Goal: Task Accomplishment & Management: Manage account settings

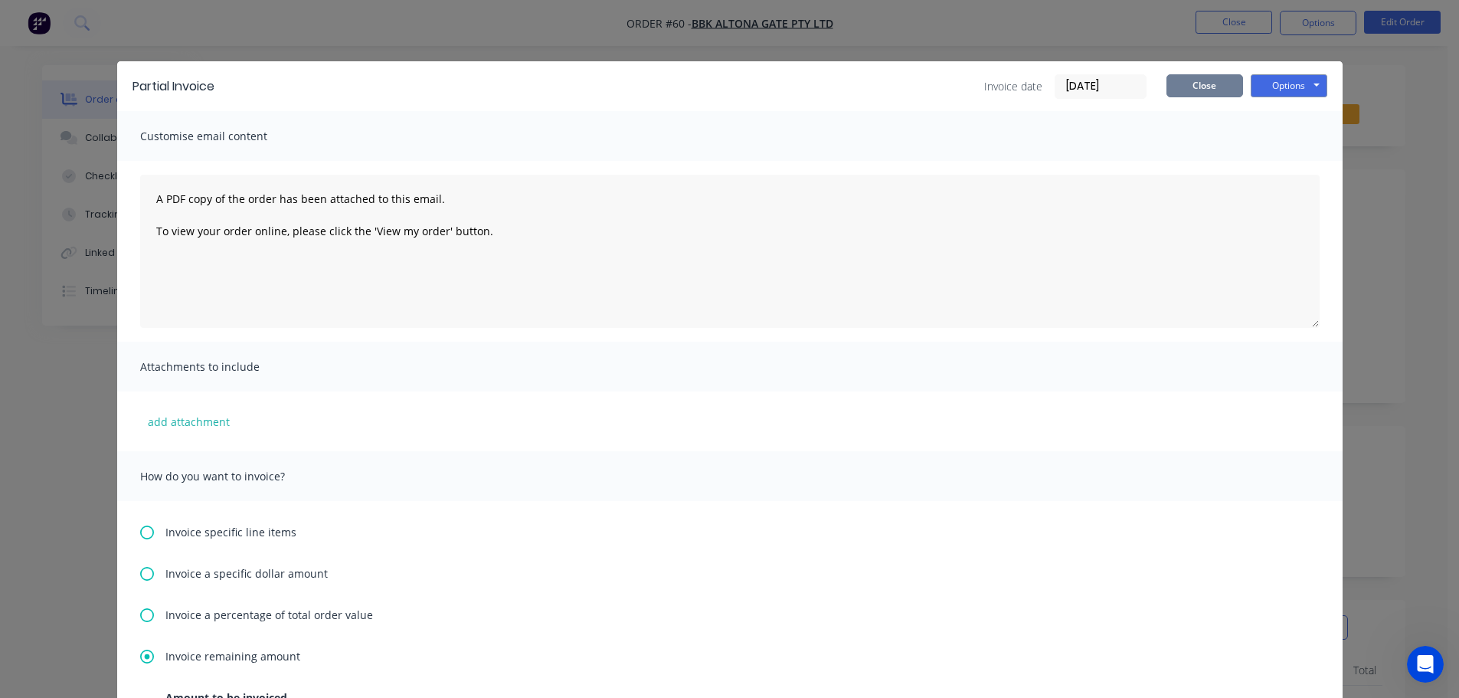
click at [1214, 87] on button "Close" at bounding box center [1204, 85] width 77 height 23
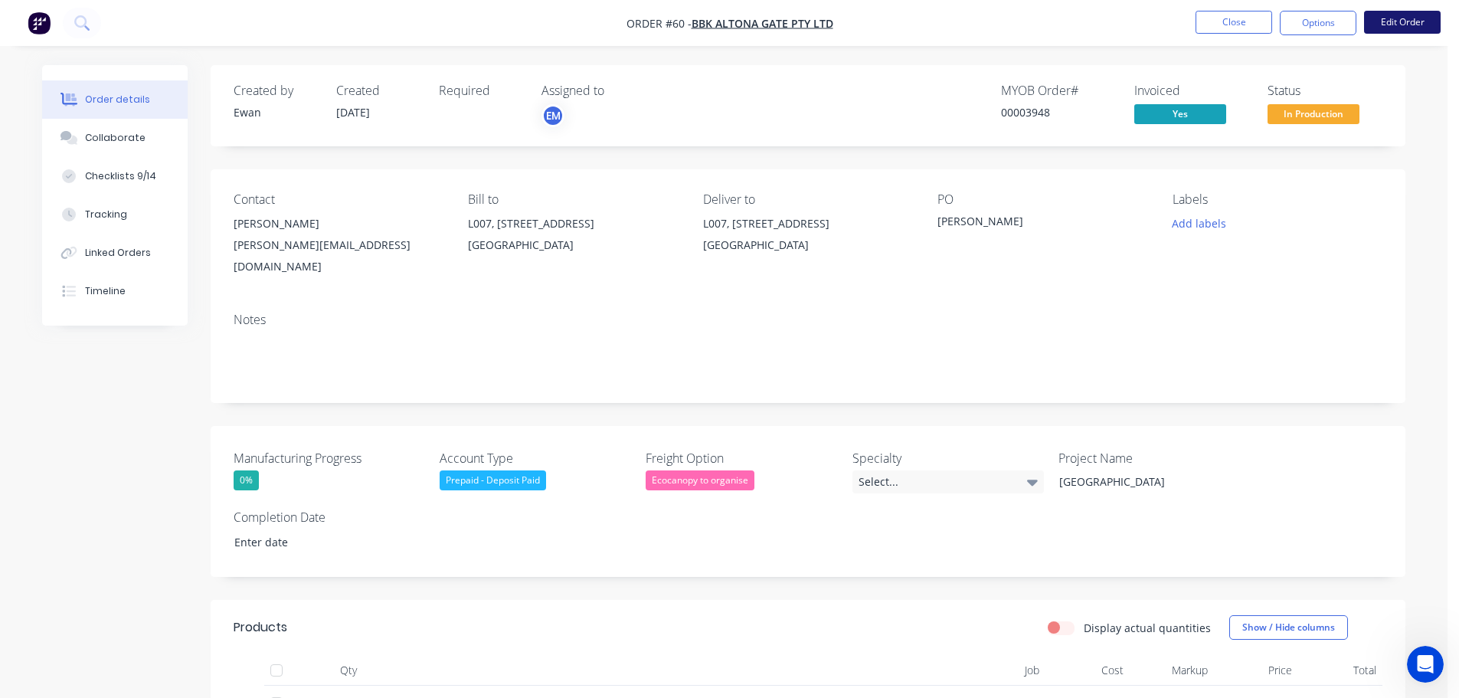
click at [1413, 20] on button "Edit Order" at bounding box center [1402, 22] width 77 height 23
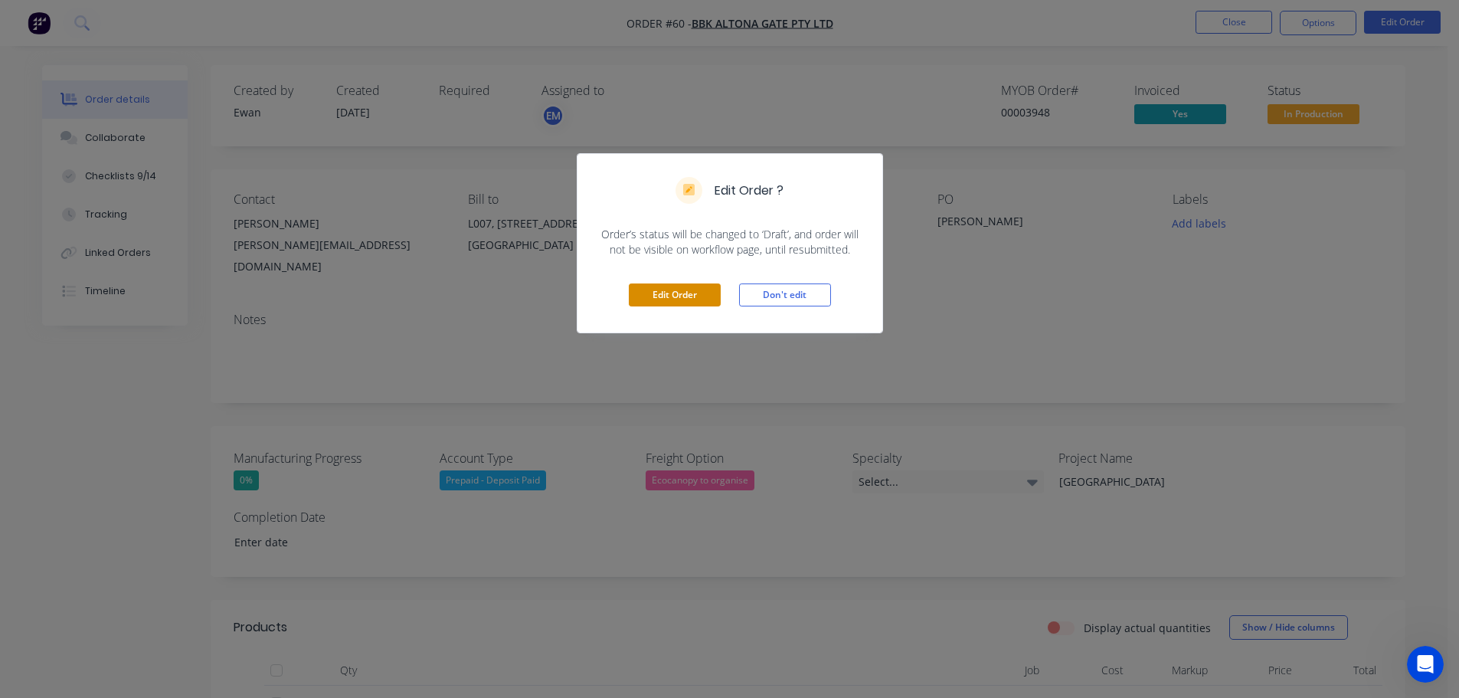
click at [687, 304] on button "Edit Order" at bounding box center [675, 294] width 92 height 23
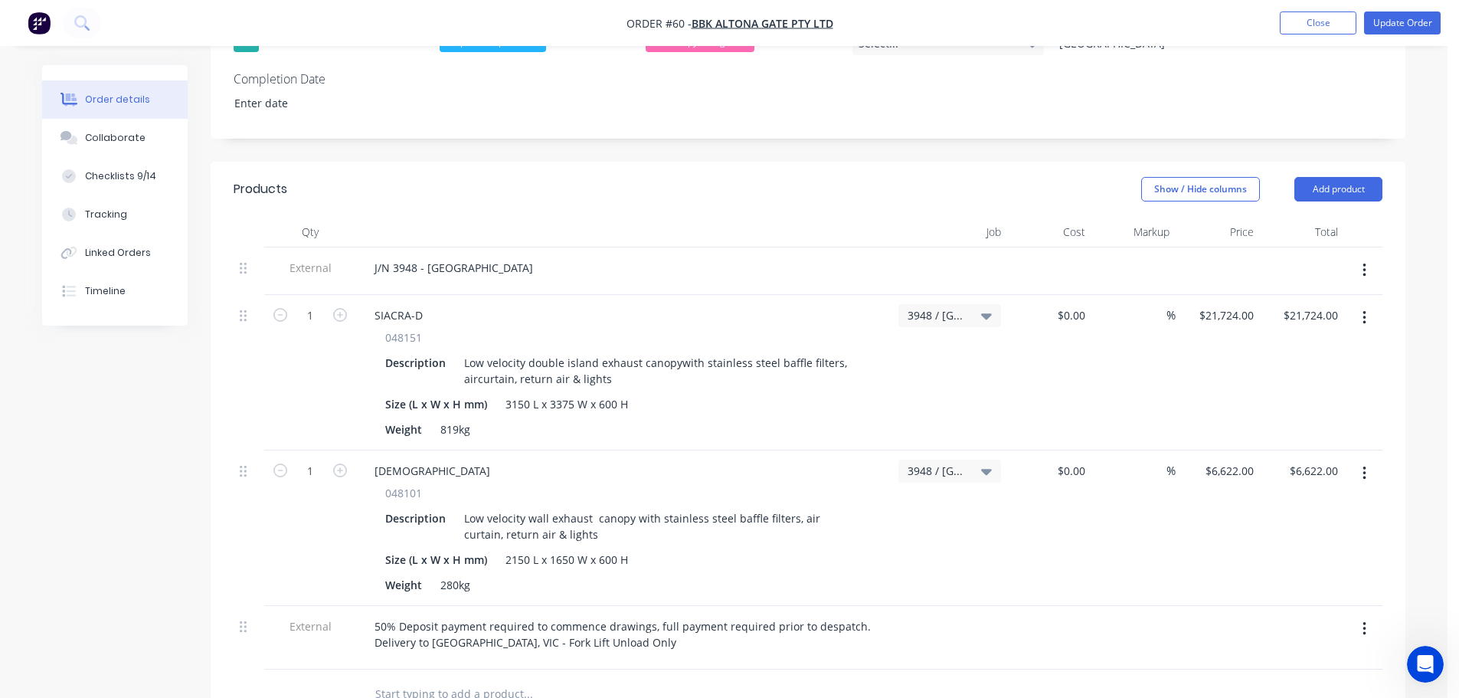
scroll to position [460, 0]
click at [1321, 190] on button "Add product" at bounding box center [1338, 192] width 88 height 25
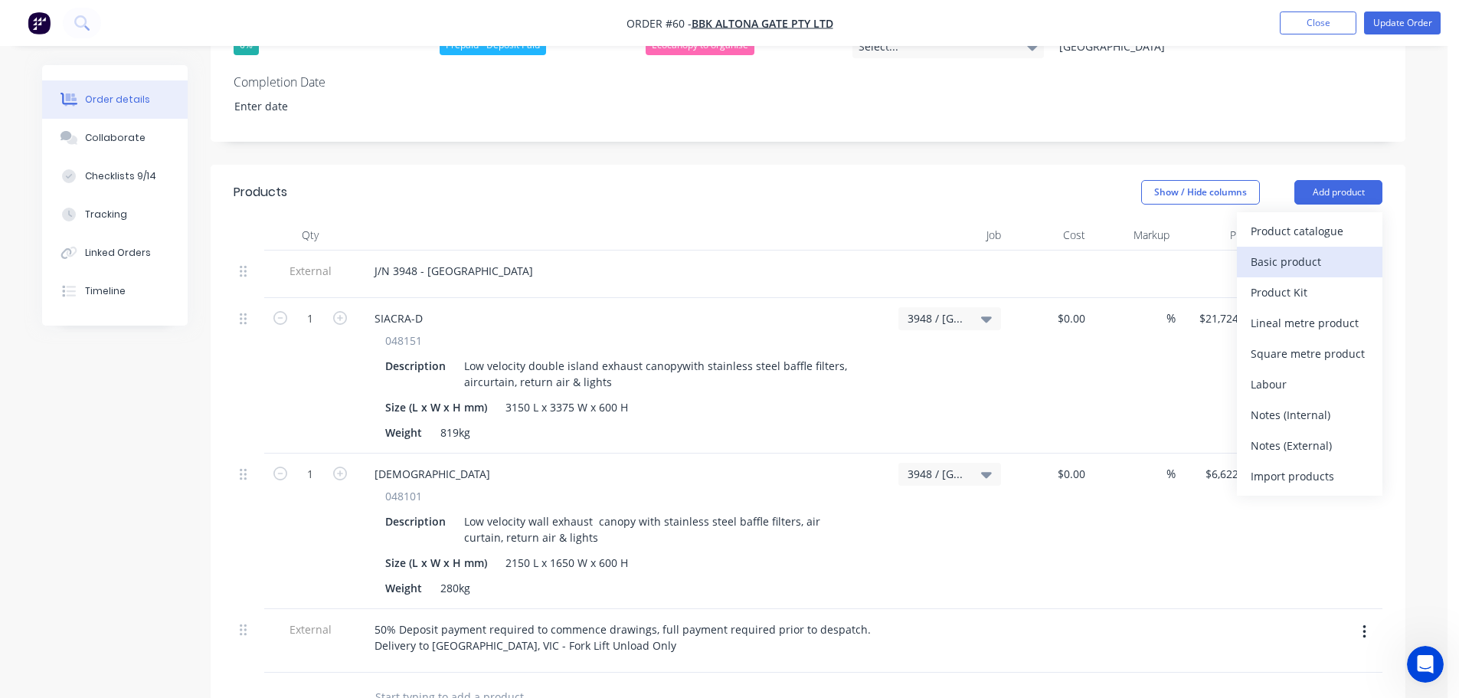
click at [1327, 263] on div "Basic product" at bounding box center [1310, 261] width 118 height 22
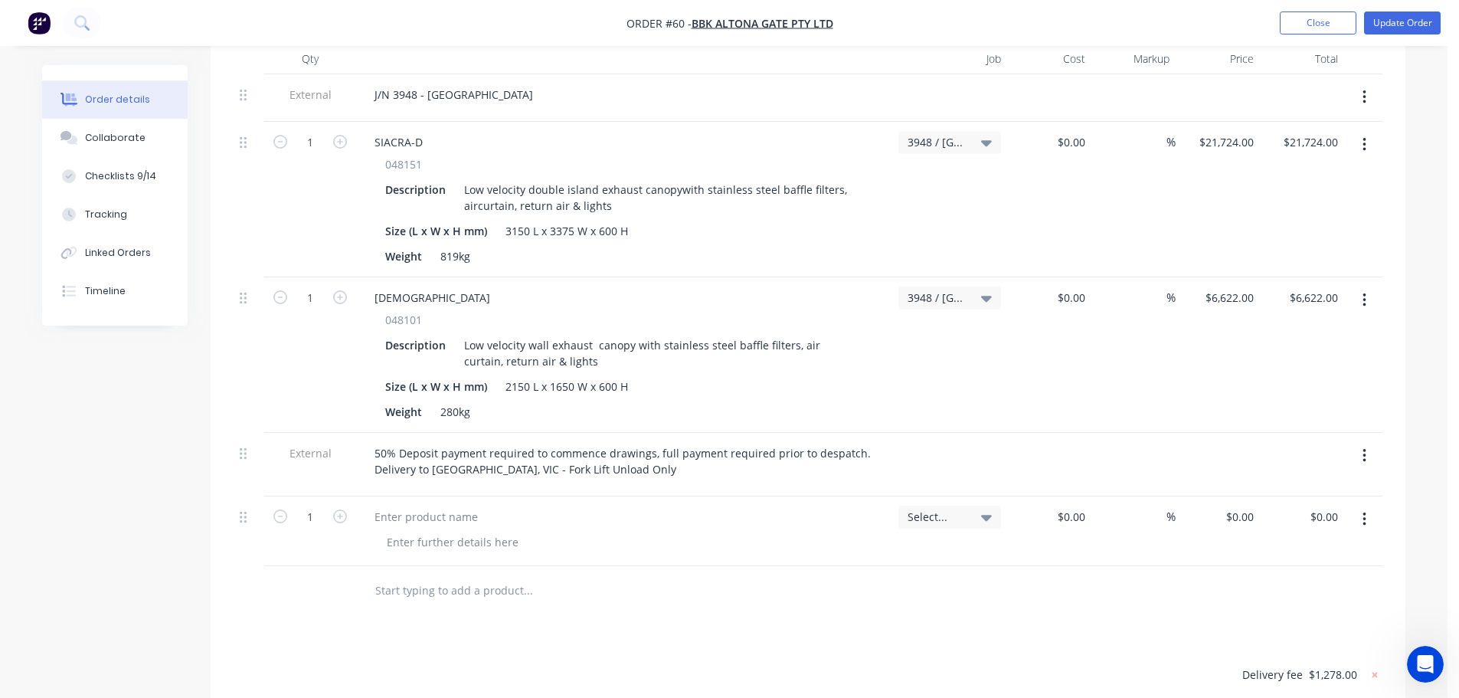
scroll to position [766, 0]
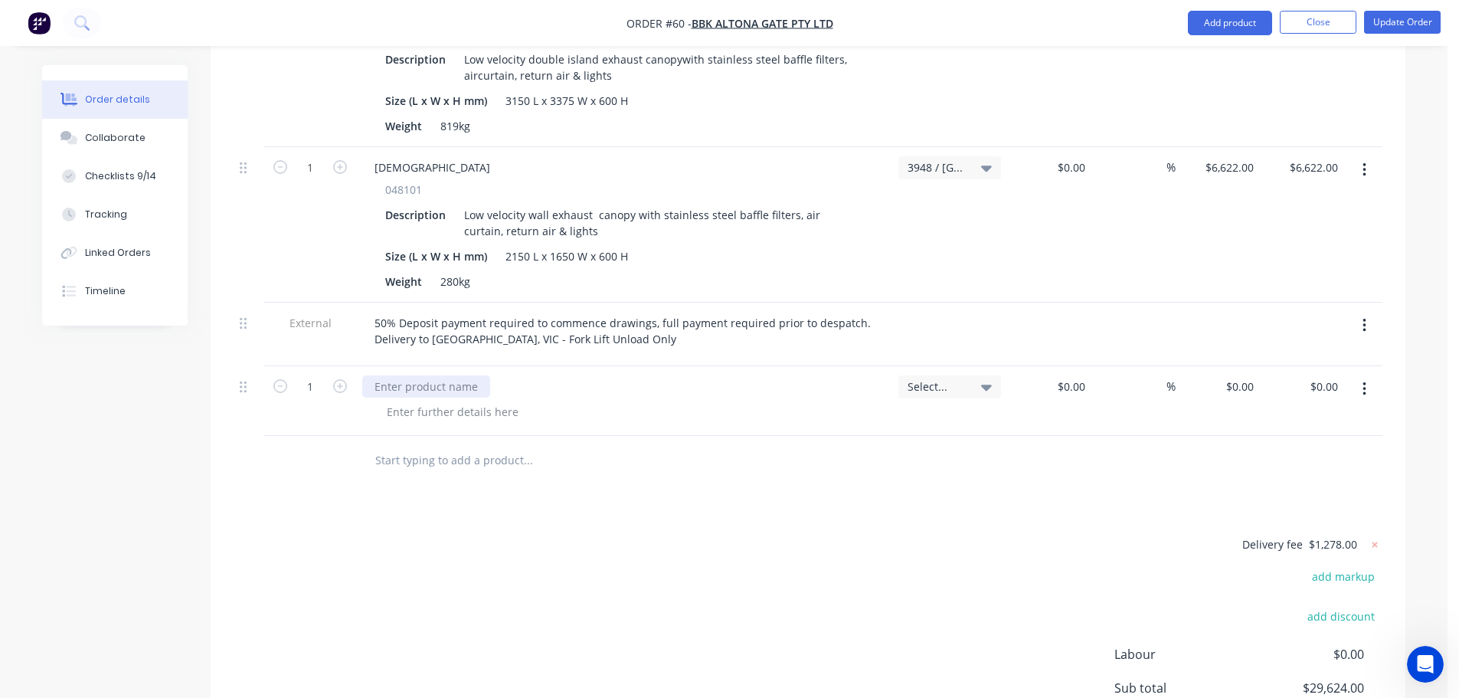
click at [413, 390] on div at bounding box center [426, 386] width 128 height 22
click at [1059, 391] on div at bounding box center [1049, 401] width 84 height 70
click at [1106, 486] on div "Products Show / Hide columns Add product Qty Job Cost Markup Price Total Extern…" at bounding box center [808, 351] width 1195 height 987
click at [1079, 387] on input "0" at bounding box center [1073, 386] width 35 height 22
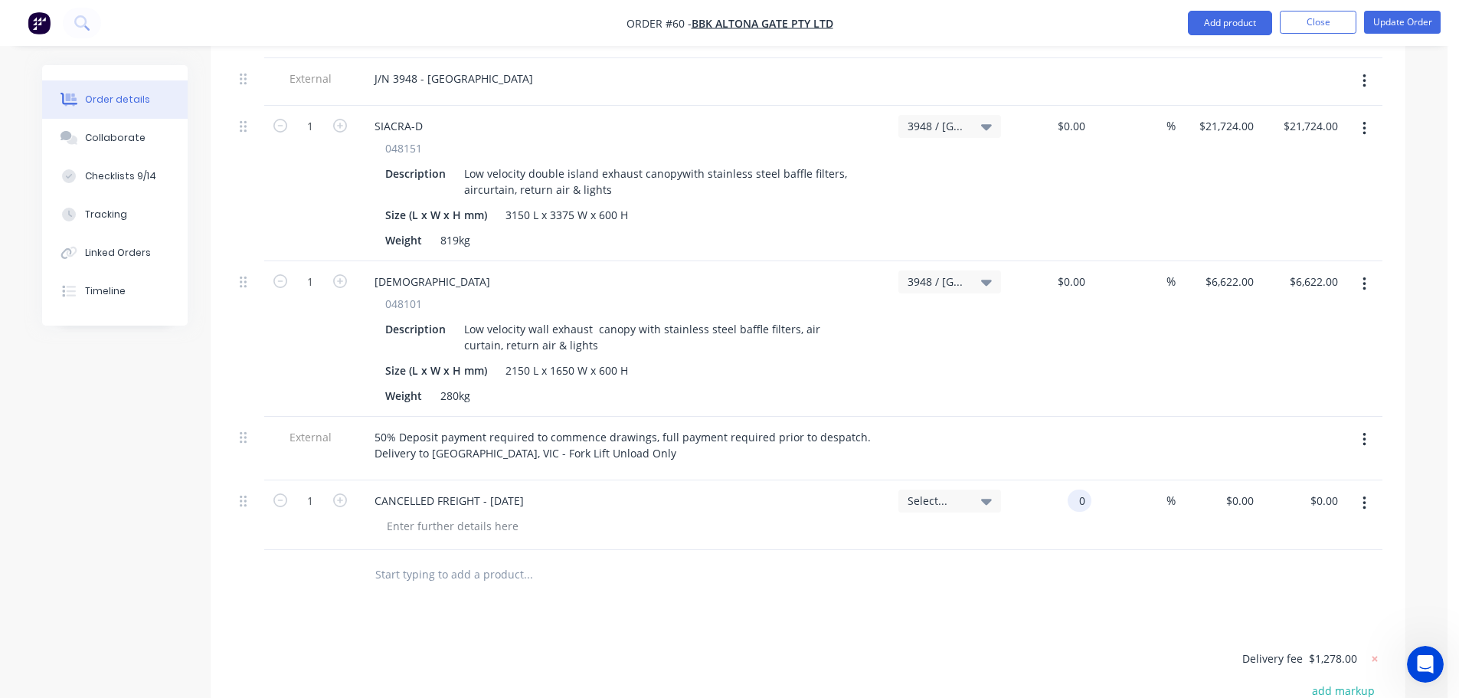
scroll to position [919, 0]
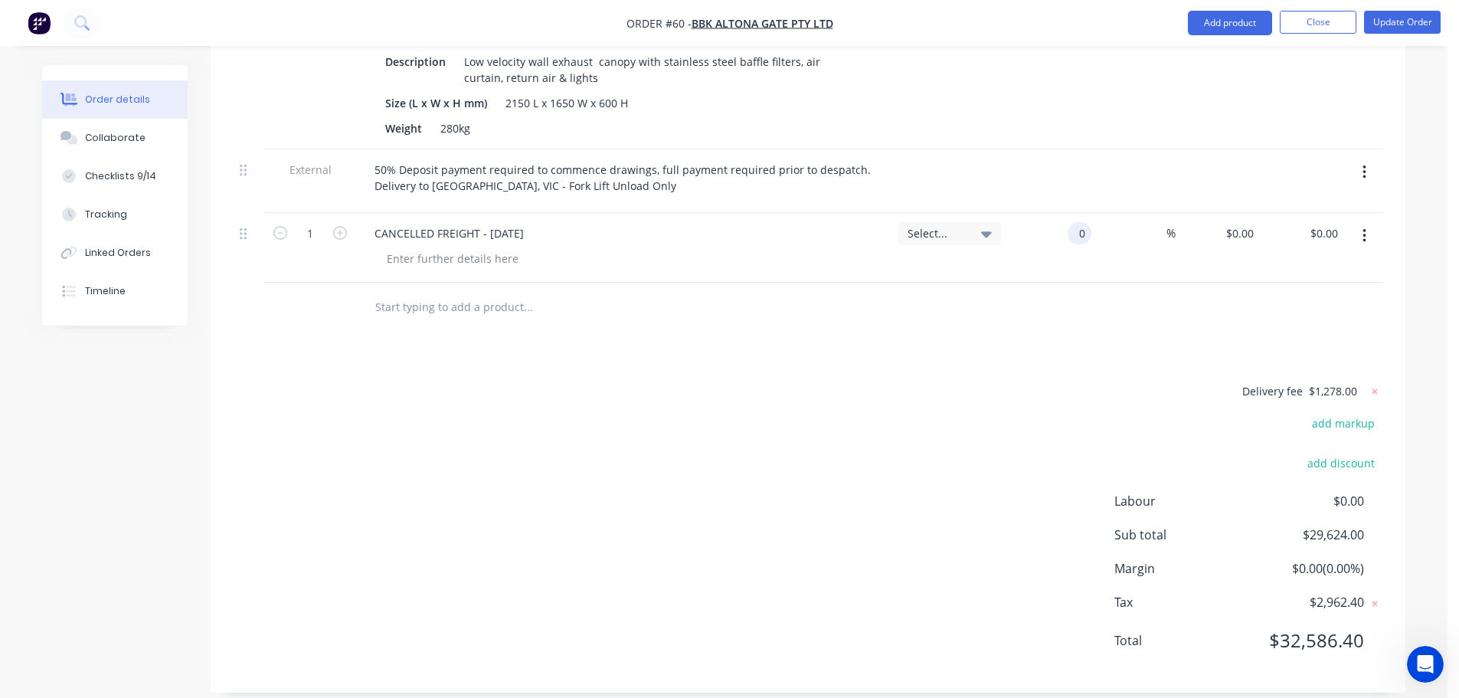
type input "$0.00"
click at [1236, 244] on div "$0.00 $0.00" at bounding box center [1218, 248] width 84 height 70
click at [1235, 238] on div "0 $0.00" at bounding box center [1218, 248] width 84 height 70
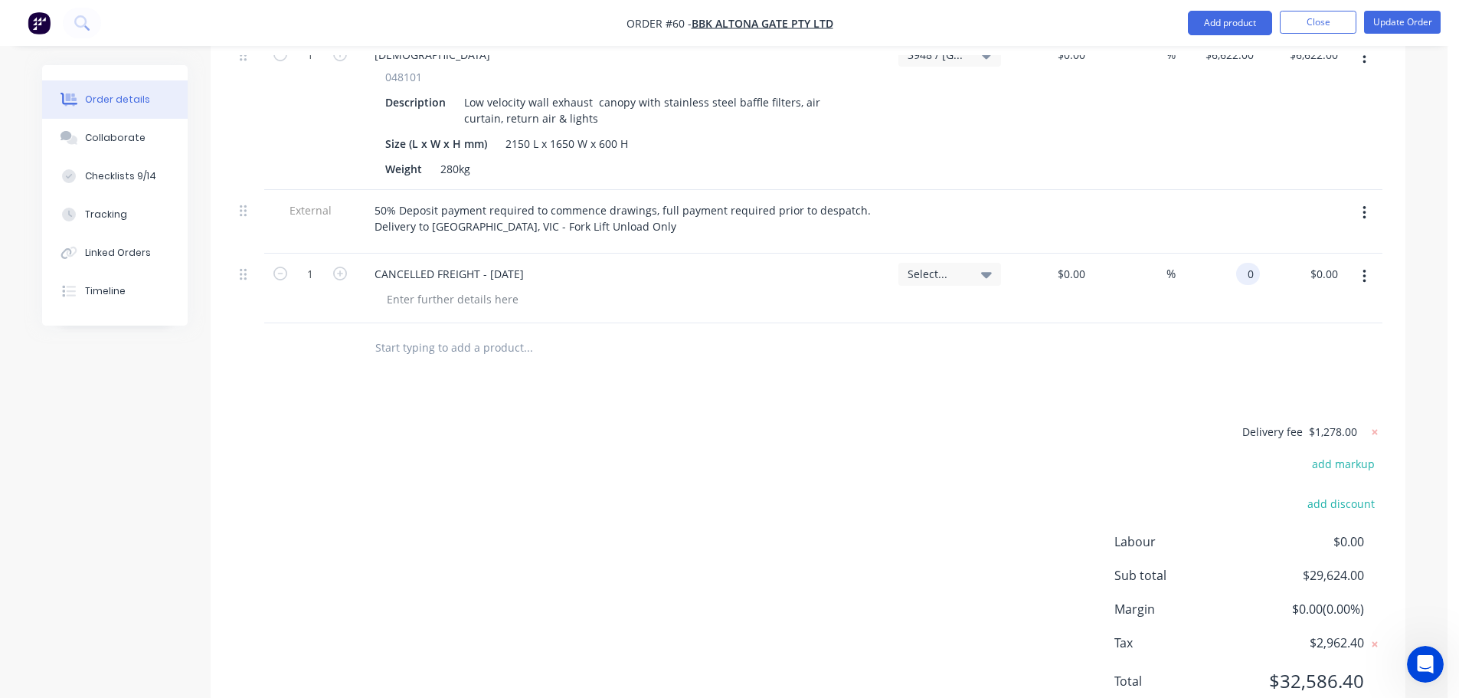
scroll to position [843, 0]
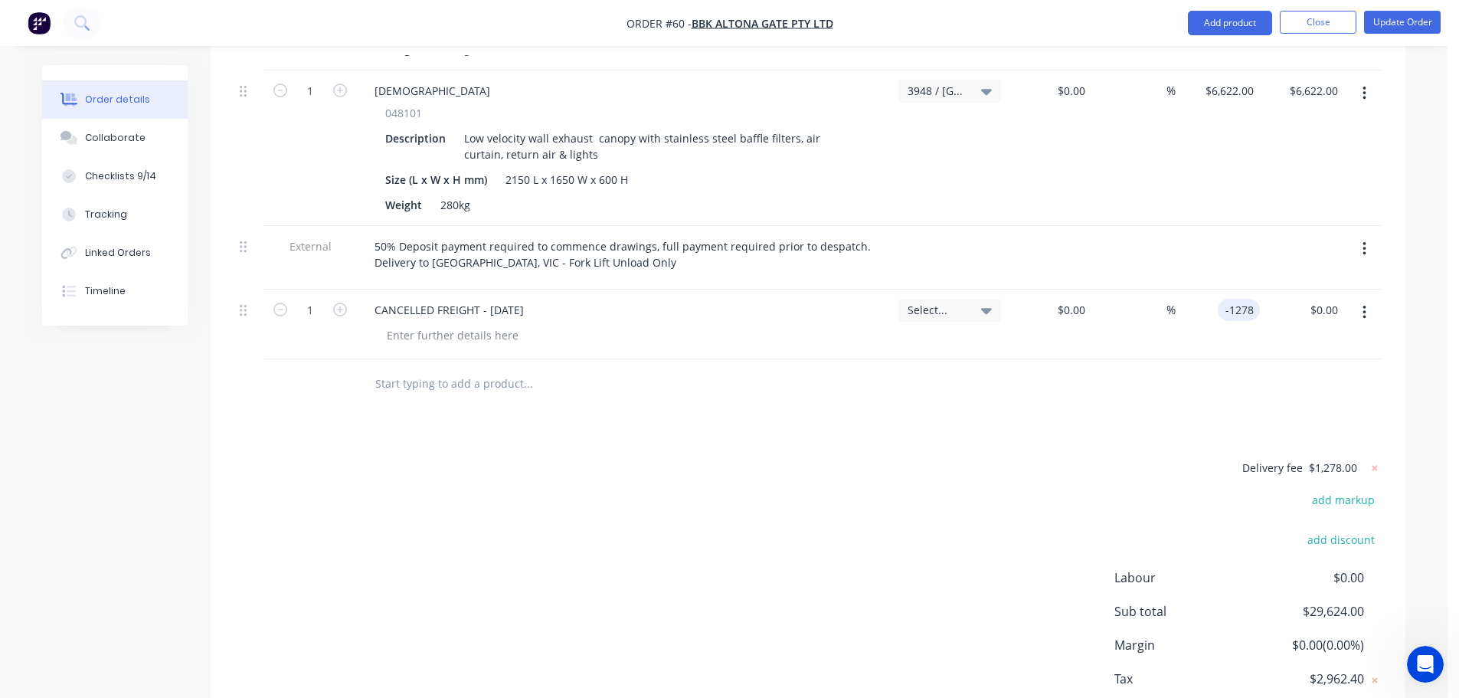
type input "$-1,278.00"
click at [1232, 382] on div at bounding box center [808, 384] width 1149 height 50
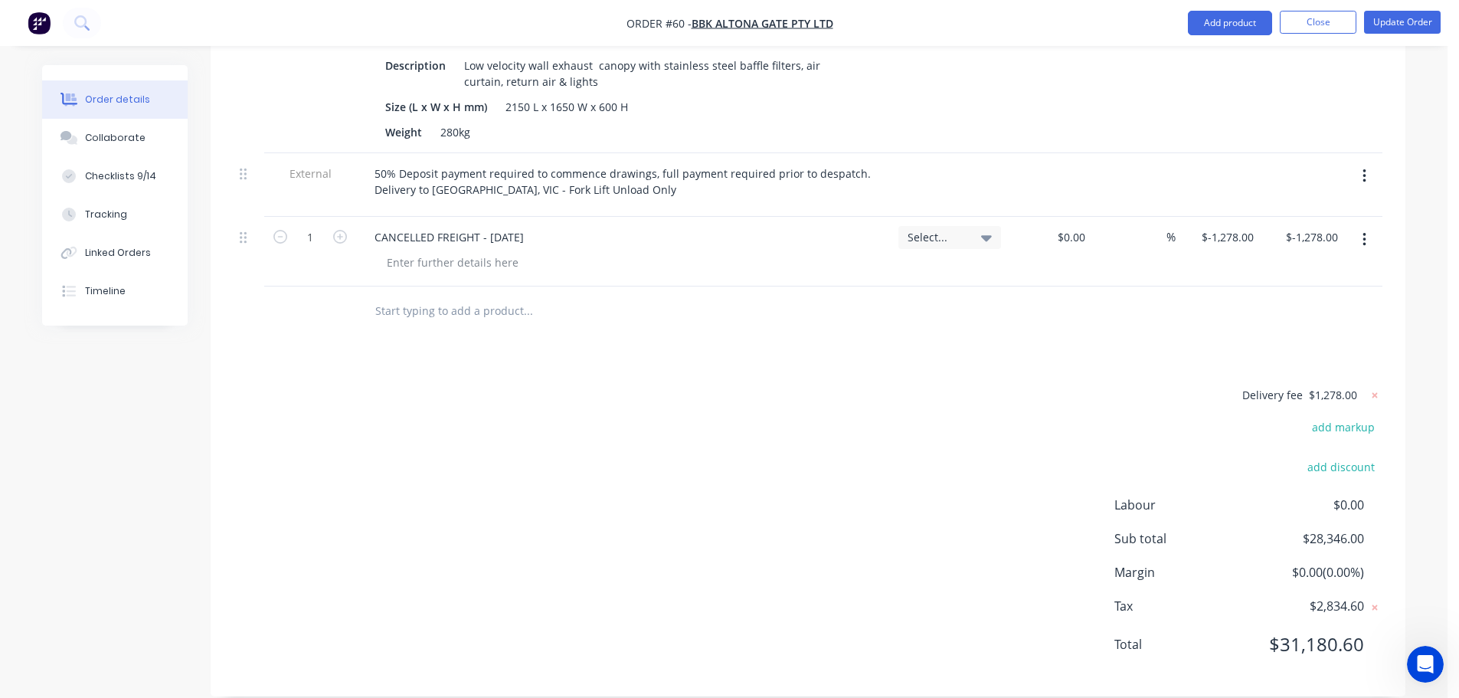
scroll to position [919, 0]
click at [477, 237] on div "CANCELLED FREIGHT - [DATE]" at bounding box center [449, 233] width 174 height 22
click at [692, 339] on div "Products Show / Hide columns Add product Qty Job Cost Markup Price Total Extern…" at bounding box center [808, 198] width 1195 height 987
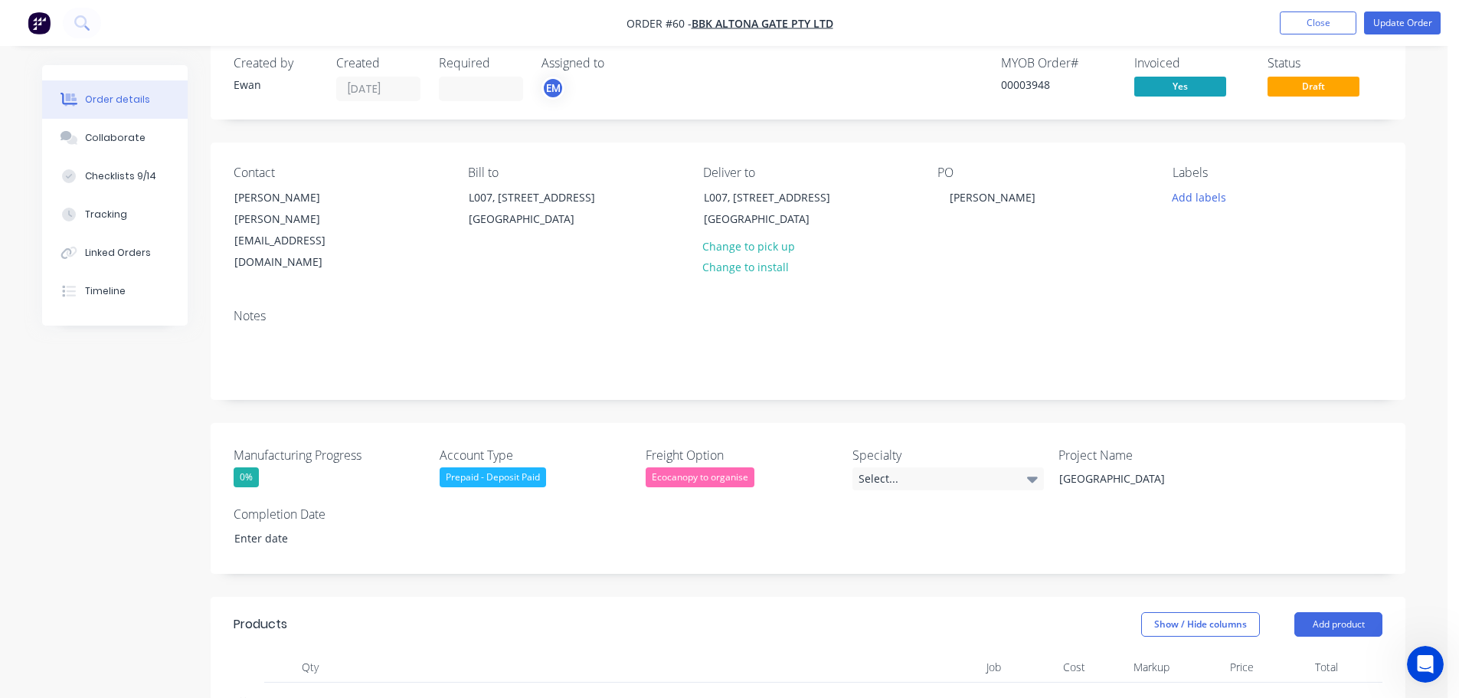
scroll to position [0, 0]
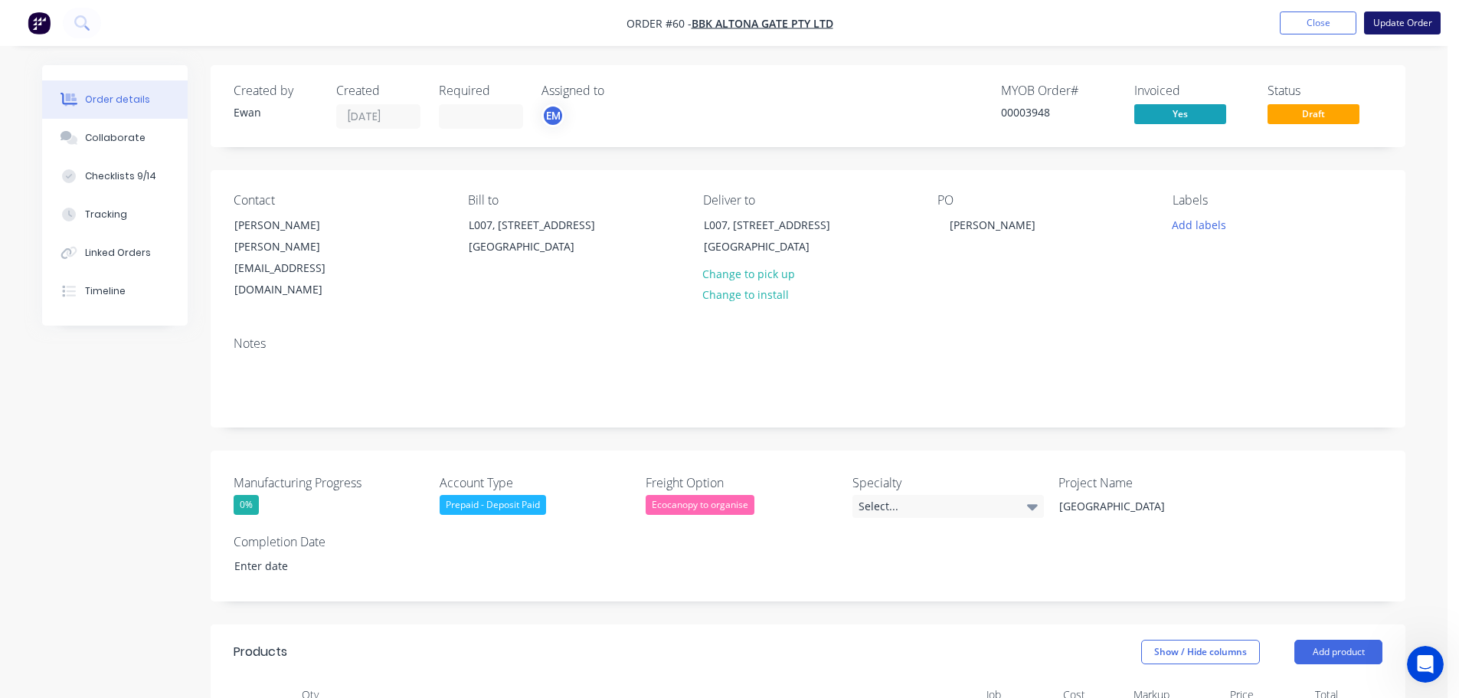
click at [1392, 18] on button "Update Order" at bounding box center [1402, 22] width 77 height 23
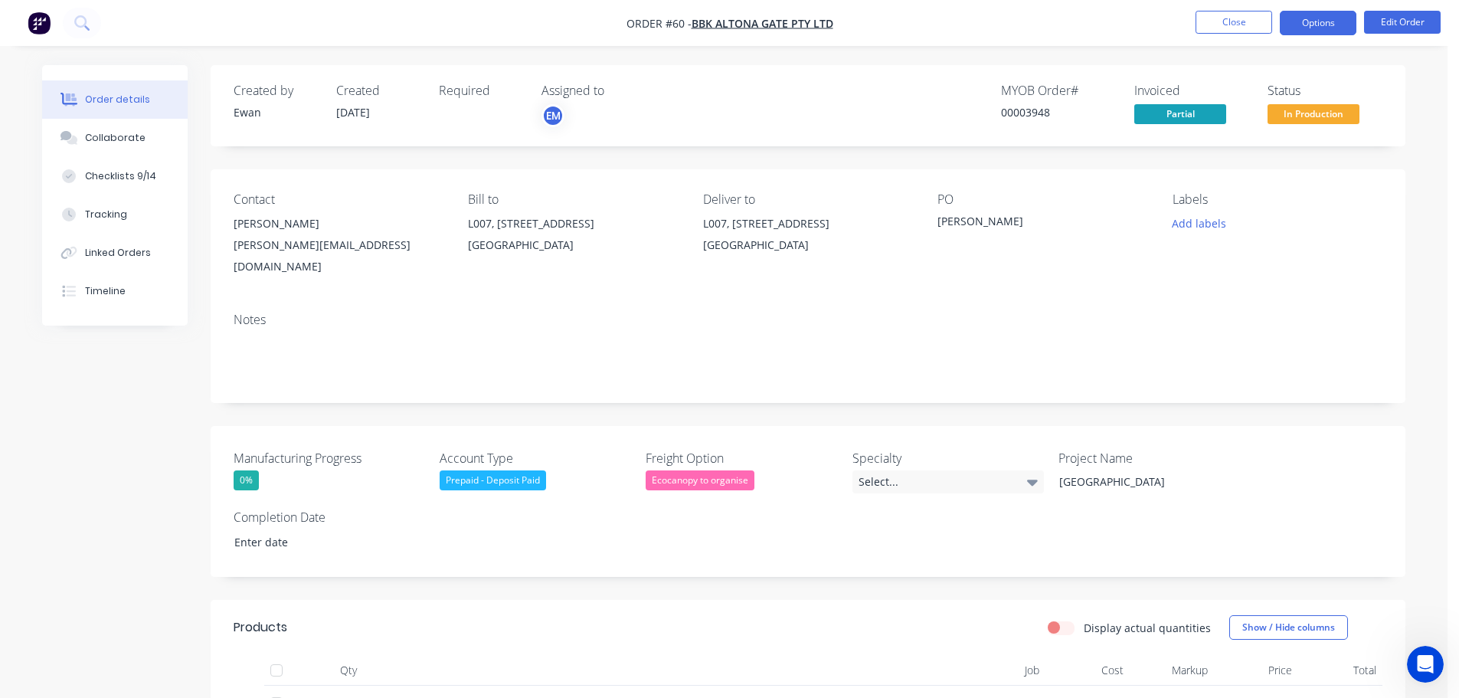
click at [1313, 20] on button "Options" at bounding box center [1318, 23] width 77 height 25
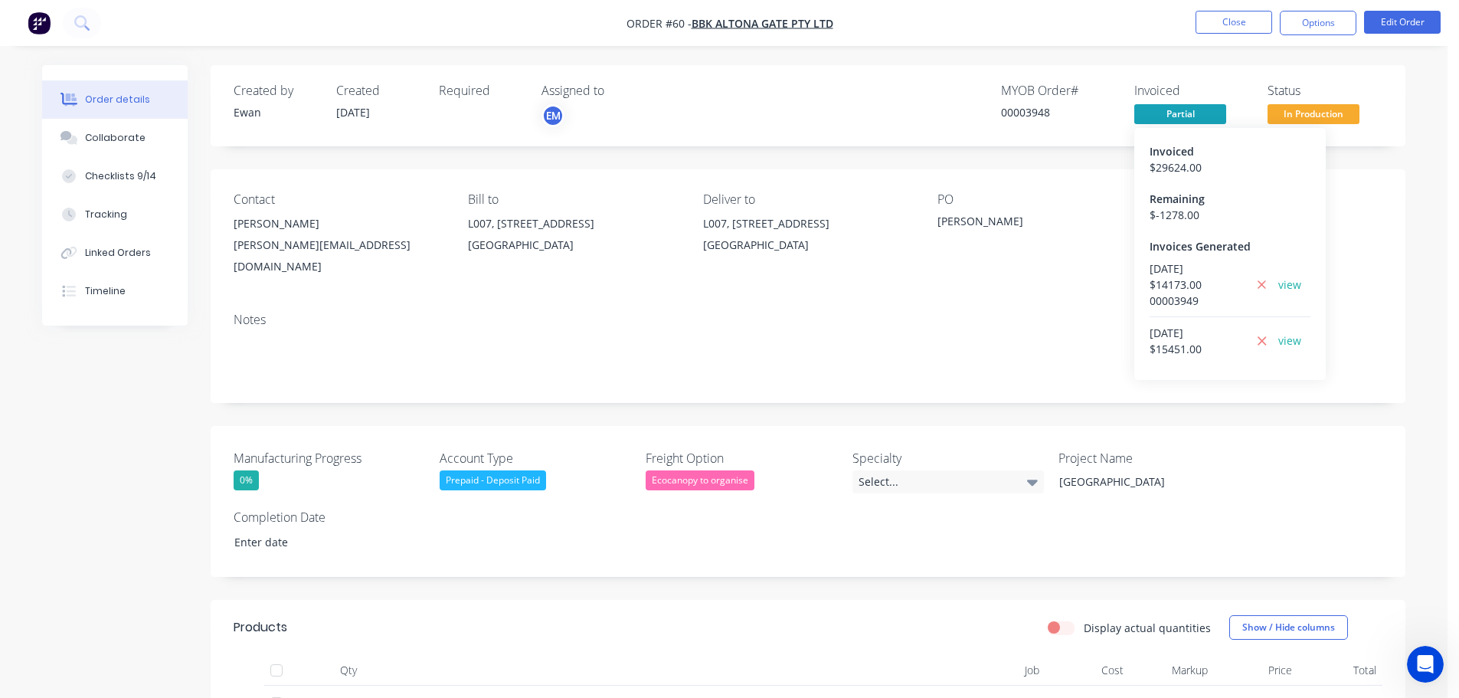
click at [1143, 114] on span "Partial" at bounding box center [1180, 113] width 92 height 19
click at [1261, 289] on icon at bounding box center [1262, 284] width 8 height 8
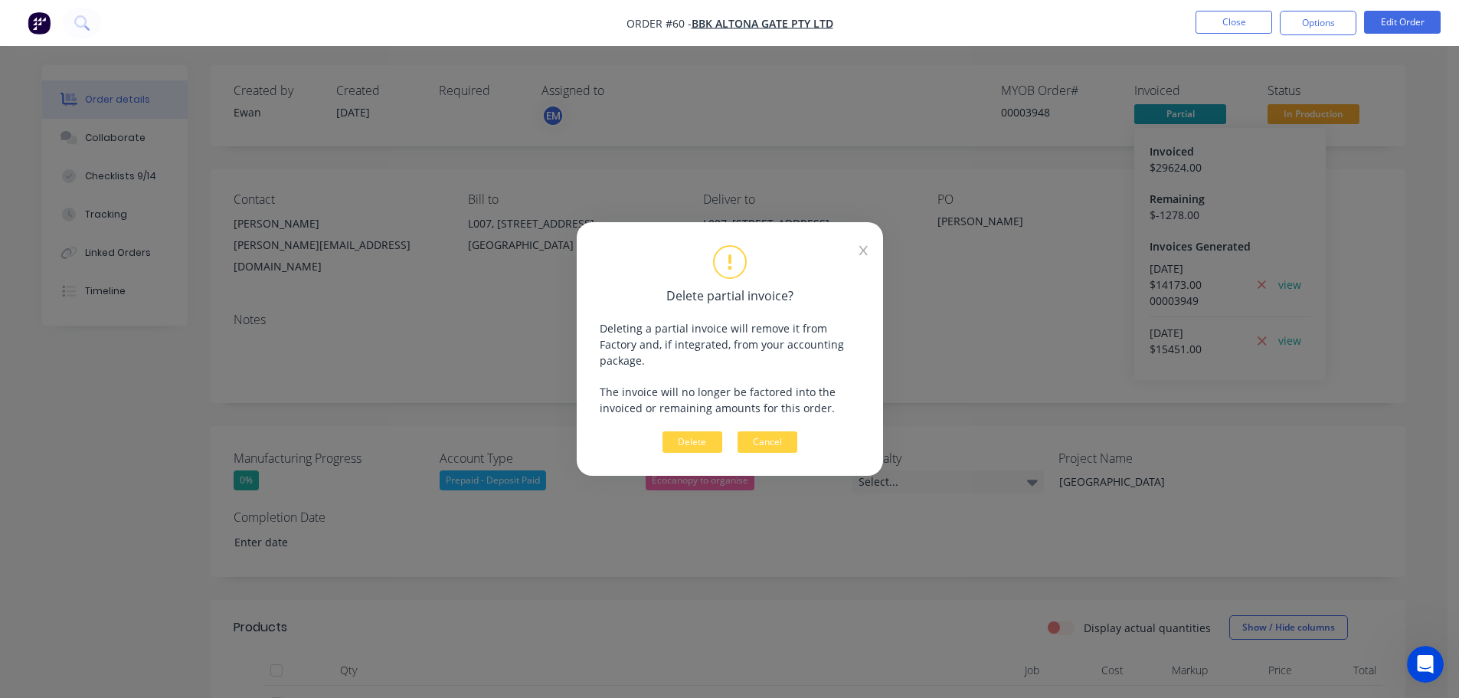
click at [694, 431] on button "Delete" at bounding box center [693, 441] width 60 height 21
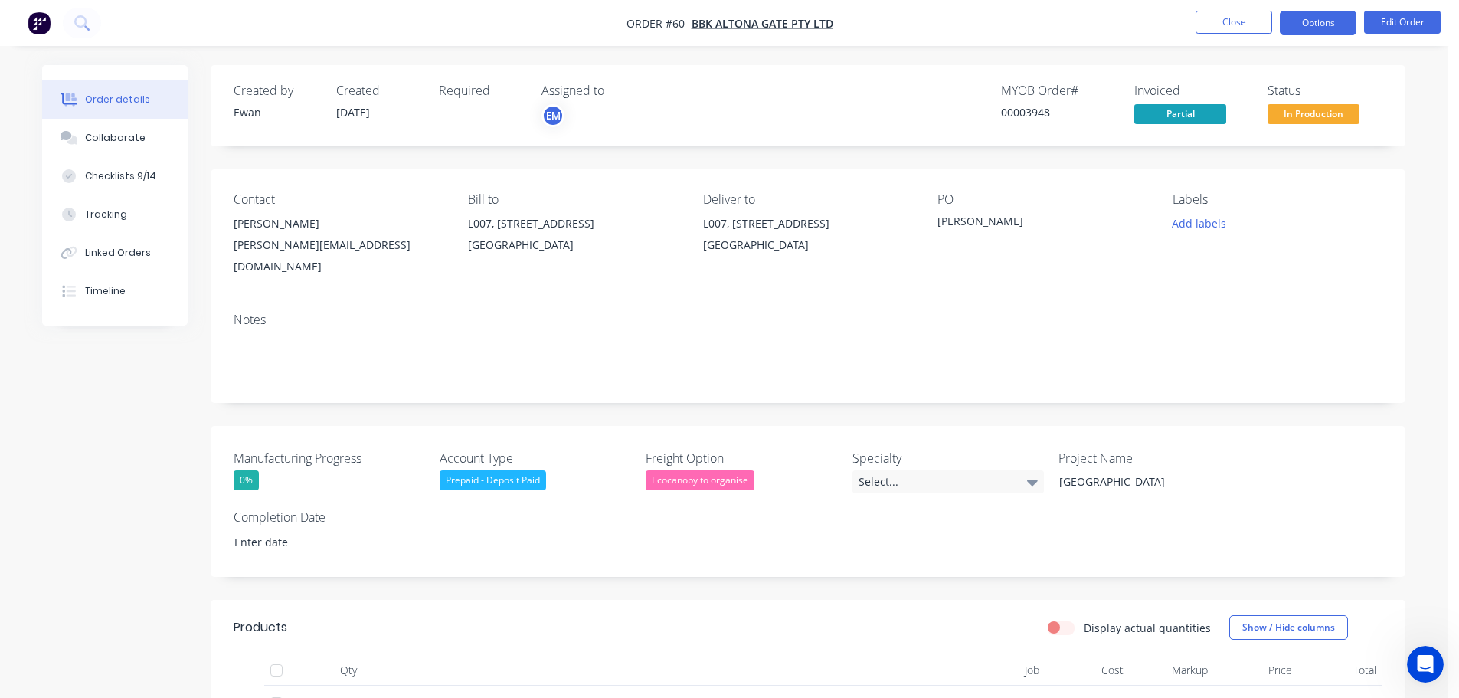
click at [1312, 21] on button "Options" at bounding box center [1318, 23] width 77 height 25
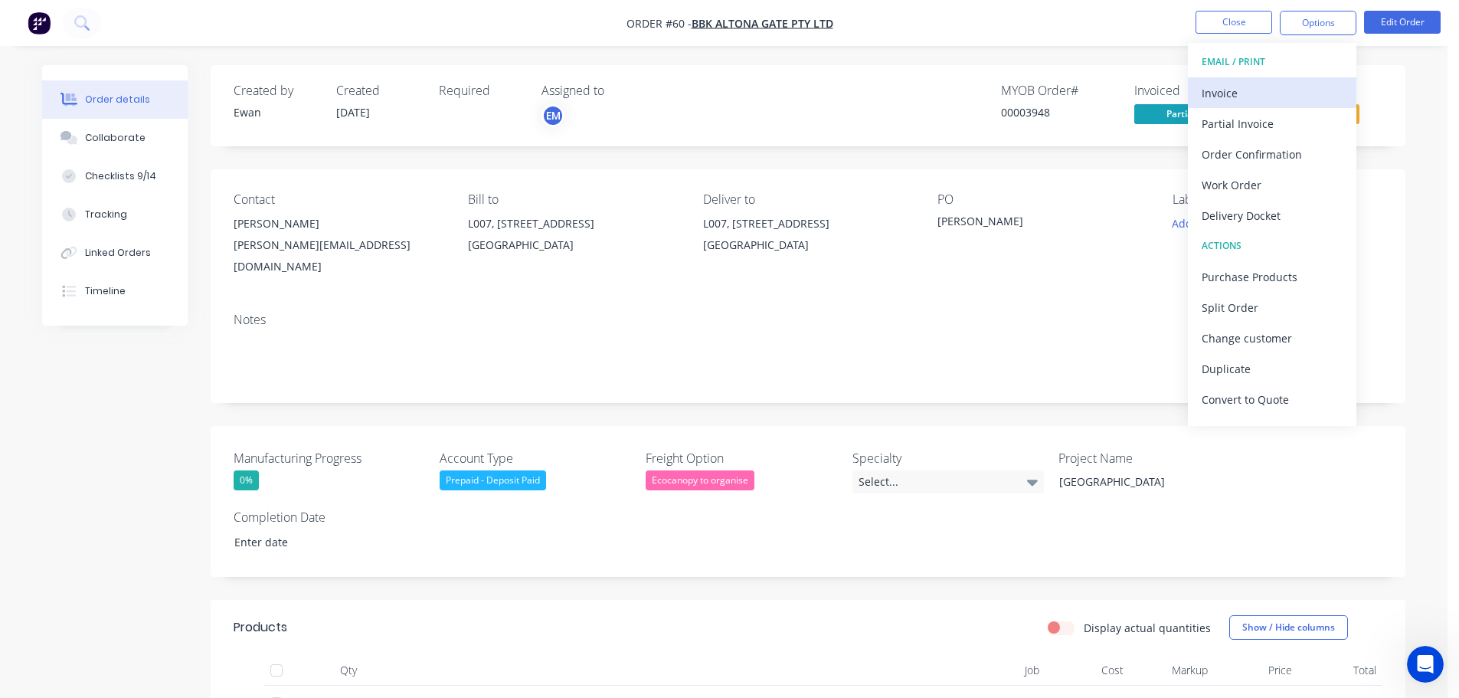
click at [1261, 103] on div "Invoice" at bounding box center [1272, 93] width 141 height 22
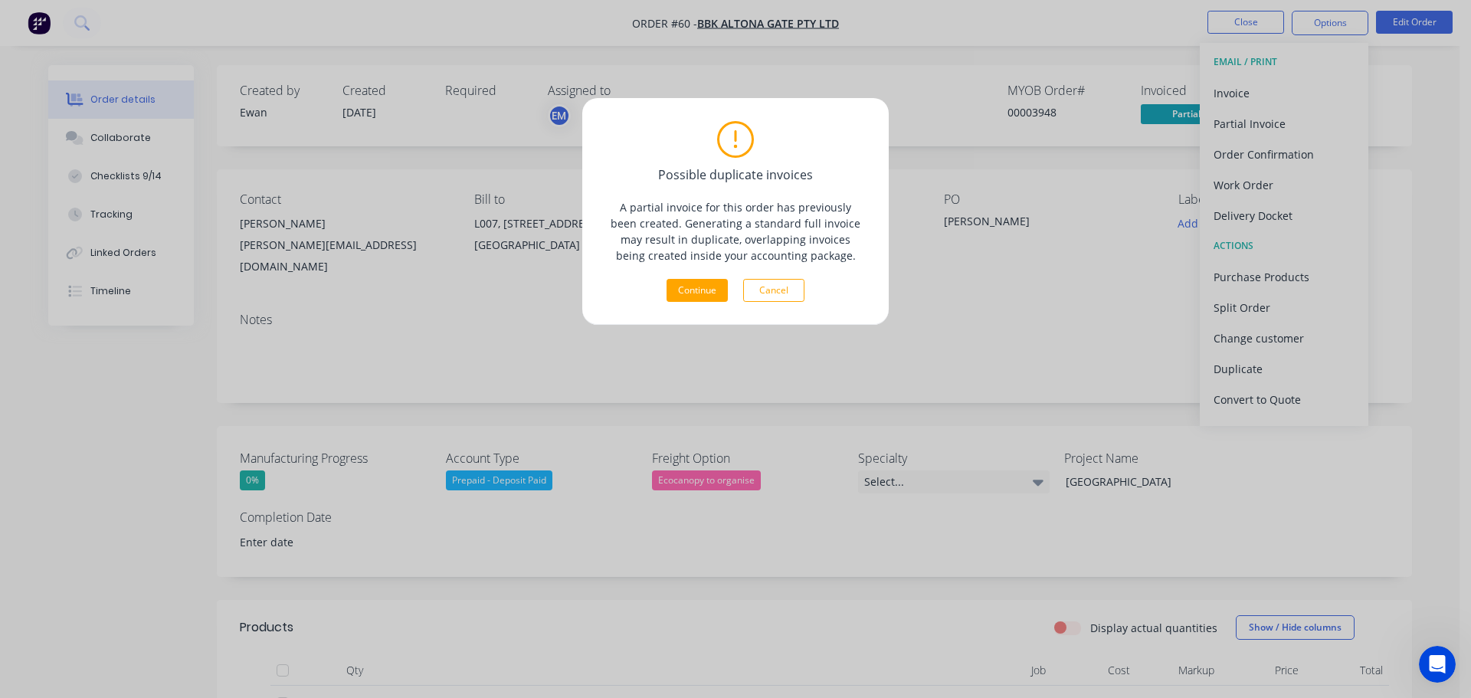
drag, startPoint x: 762, startPoint y: 290, endPoint x: 815, endPoint y: 292, distance: 52.9
click at [763, 290] on button "Cancel" at bounding box center [773, 290] width 61 height 23
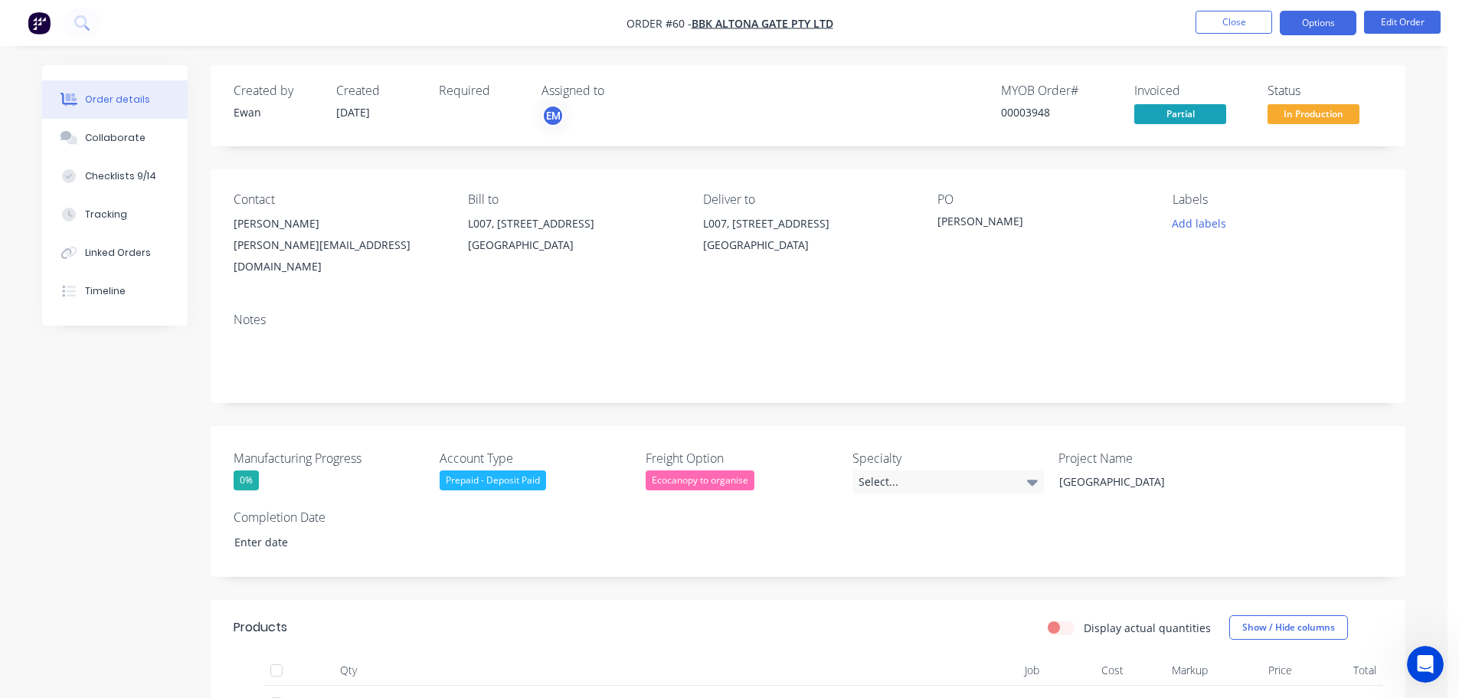
click at [1301, 28] on button "Options" at bounding box center [1318, 23] width 77 height 25
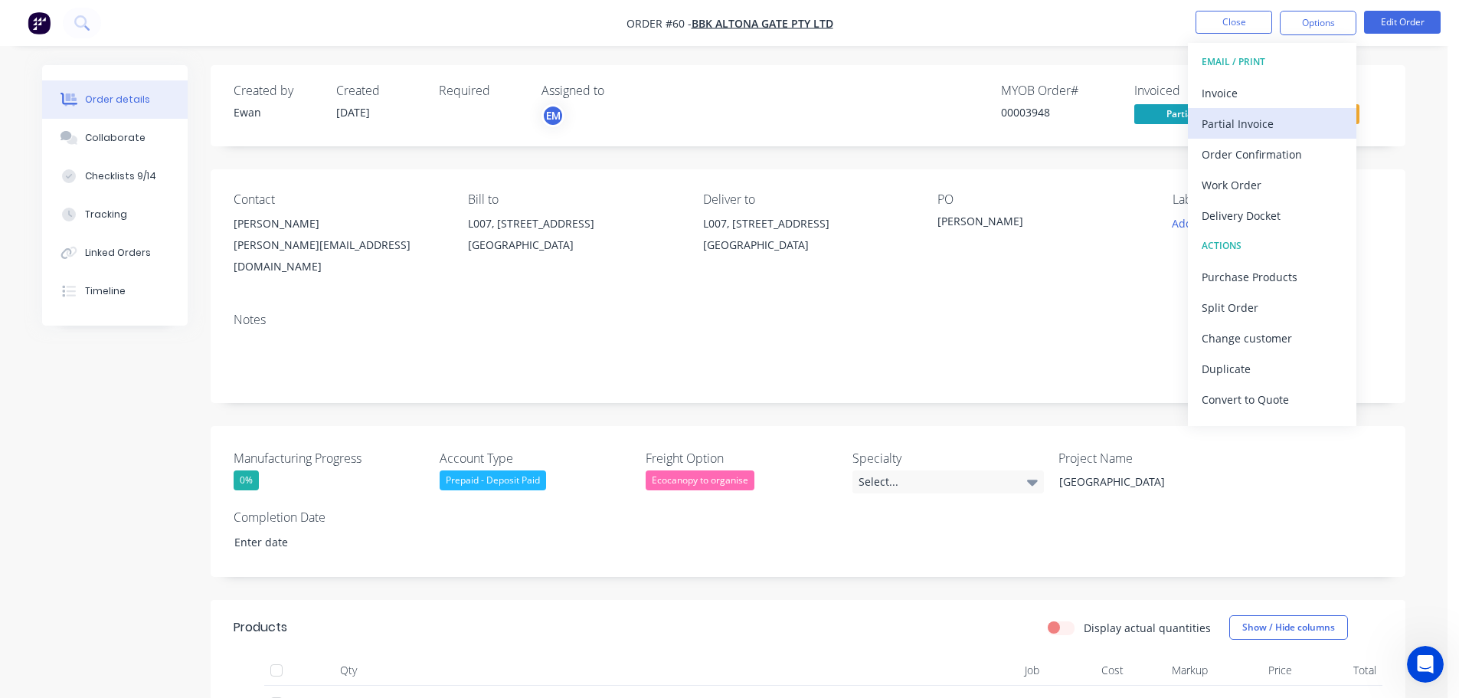
click at [1267, 128] on div "Partial Invoice" at bounding box center [1272, 124] width 141 height 22
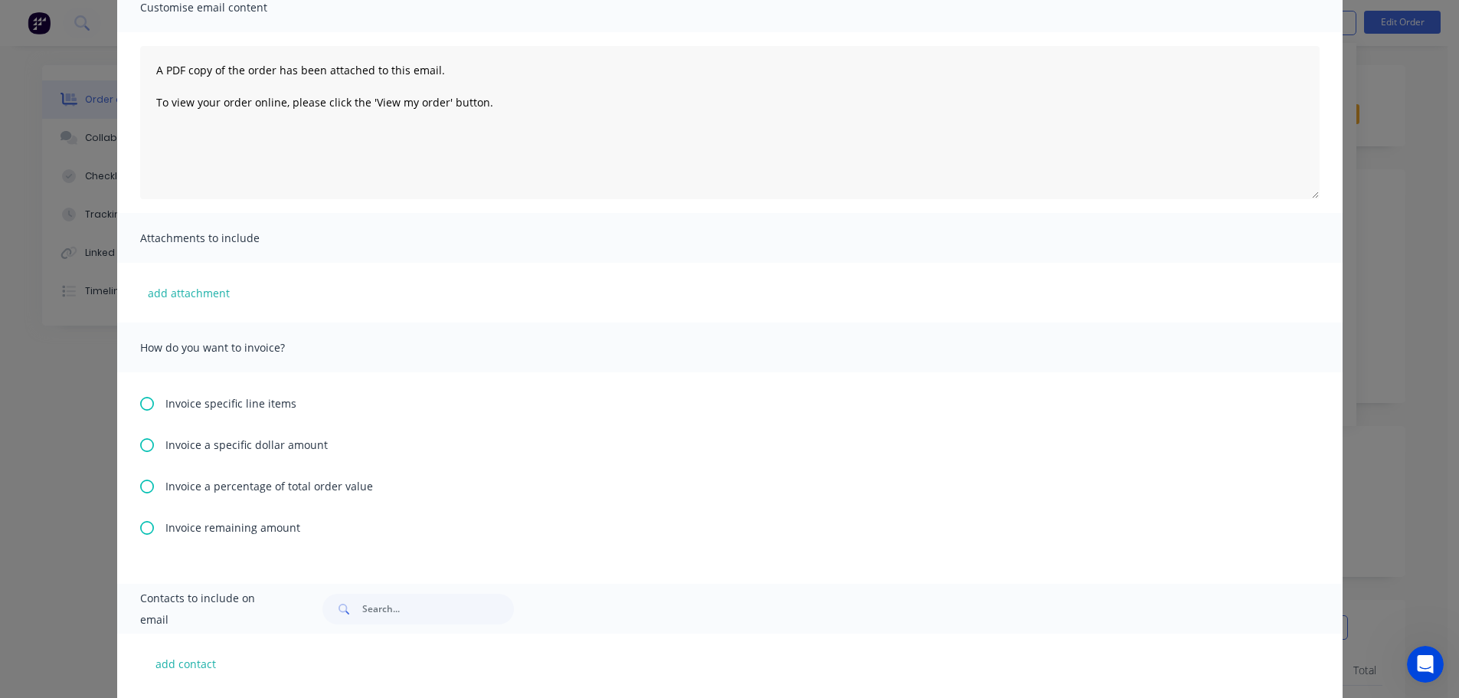
scroll to position [203, 0]
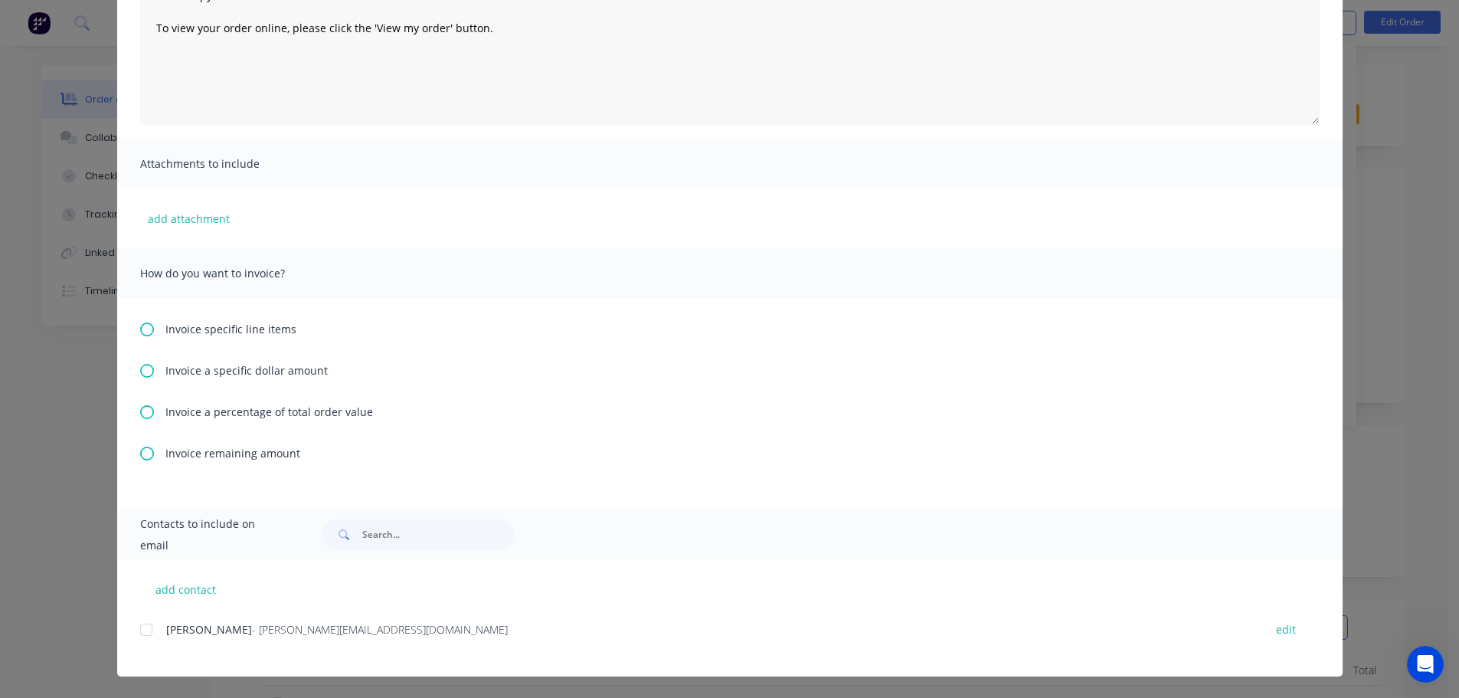
click at [204, 451] on span "Invoice remaining amount" at bounding box center [232, 453] width 135 height 16
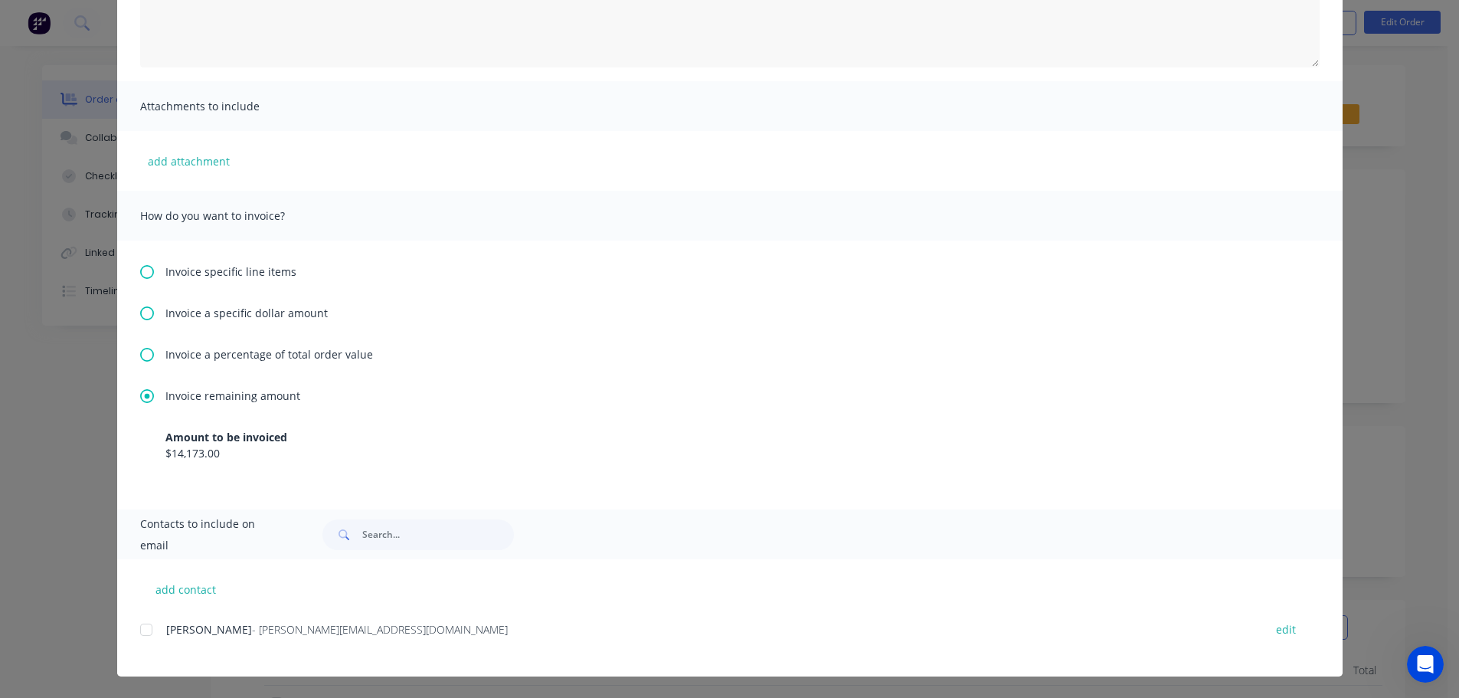
scroll to position [0, 0]
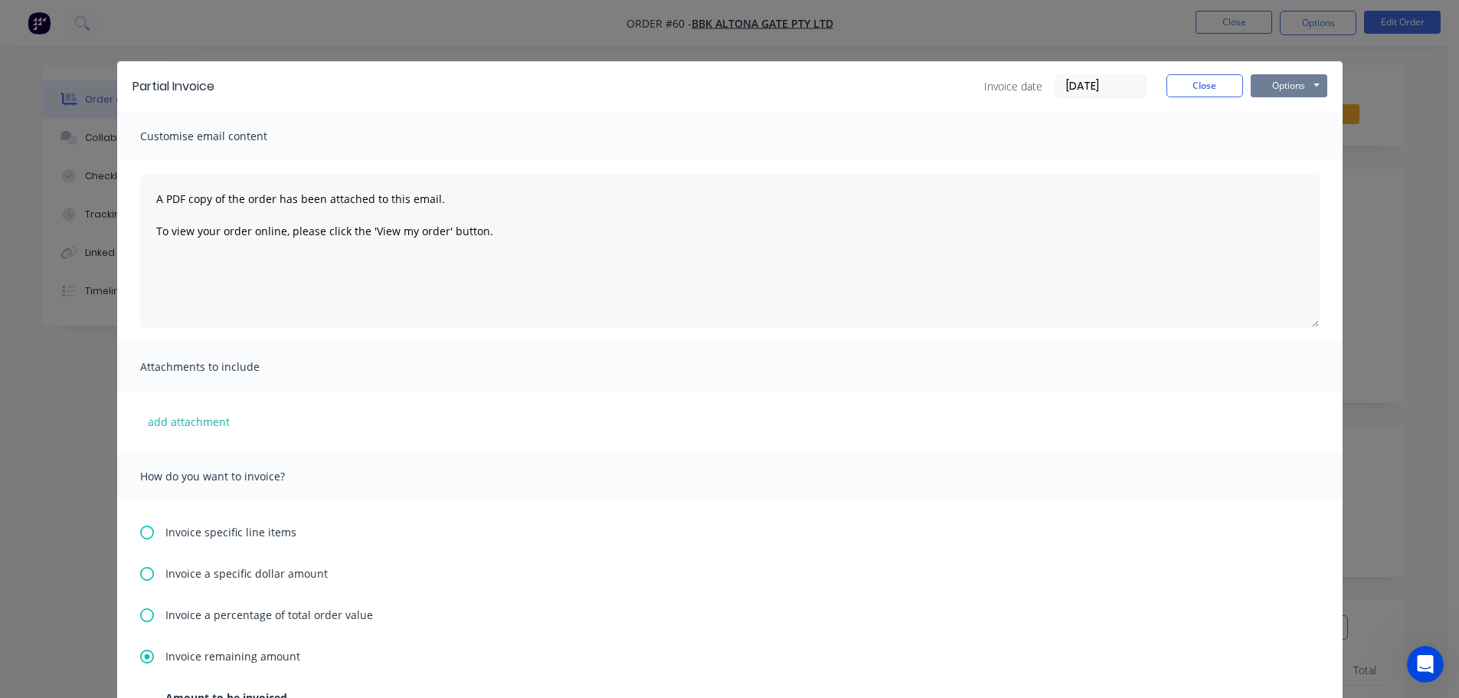
click at [1296, 97] on button "Options" at bounding box center [1289, 85] width 77 height 23
click at [1291, 135] on button "Print" at bounding box center [1300, 138] width 98 height 25
